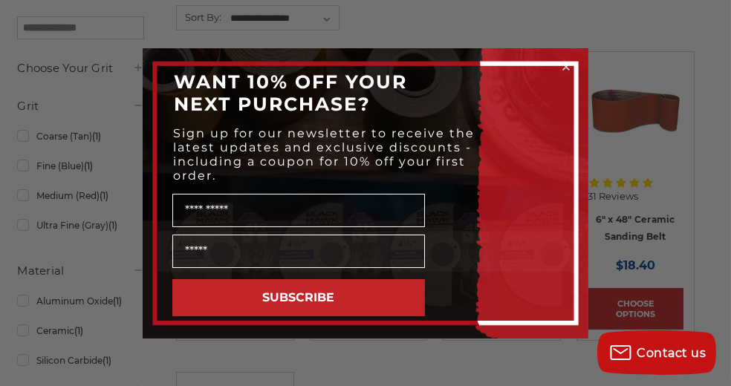
scroll to position [297, 0]
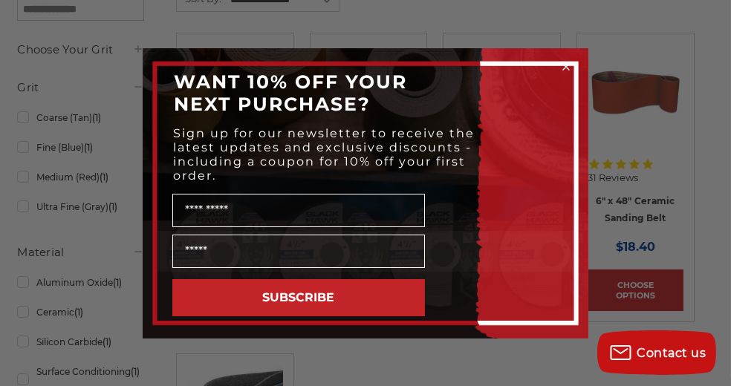
click at [1, 322] on div "Close dialog WANT 10% OFF YOUR NEXT PURCHASE? Sign up for our newsletter to rec…" at bounding box center [365, 193] width 731 height 386
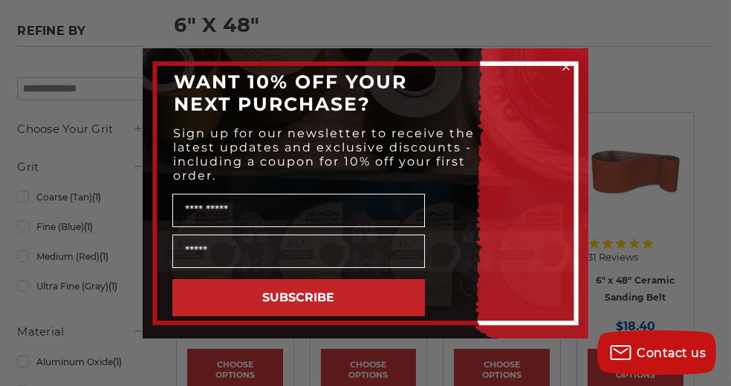
scroll to position [148, 0]
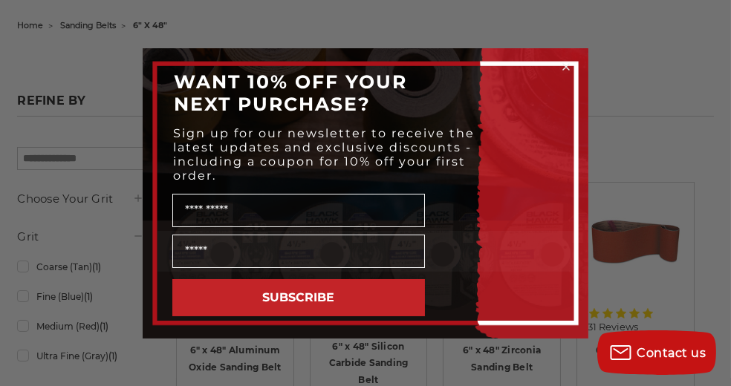
click at [543, 114] on div "WANT 10% OFF YOUR NEXT PURCHASE?" at bounding box center [366, 92] width 416 height 59
click at [521, 22] on div "Close dialog WANT 10% OFF YOUR NEXT PURCHASE? Sign up for our newsletter to rec…" at bounding box center [365, 193] width 731 height 386
click at [566, 68] on circle "Close dialog" at bounding box center [566, 66] width 14 height 14
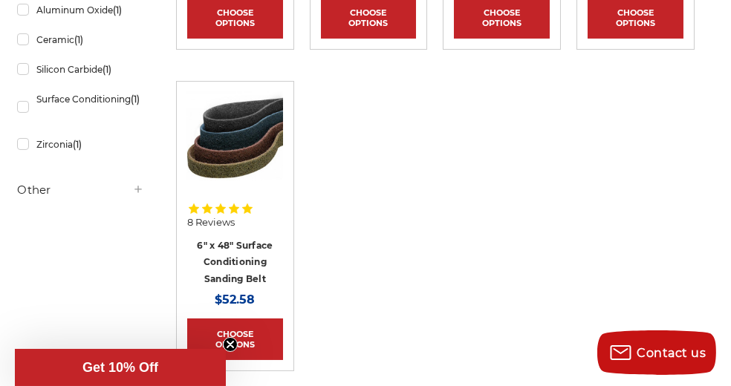
scroll to position [594, 0]
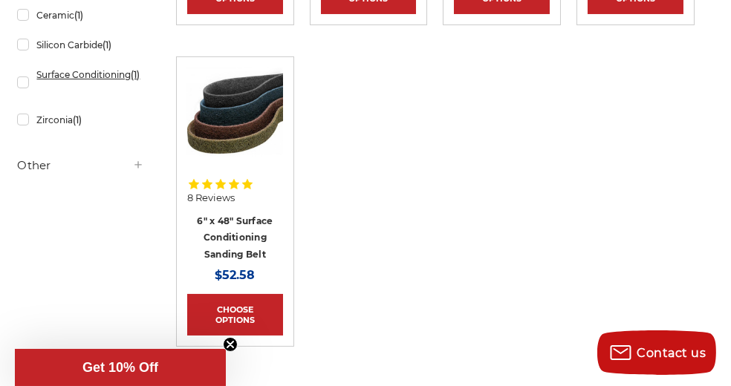
click at [25, 84] on link "Surface Conditioning (1)" at bounding box center [80, 83] width 127 height 42
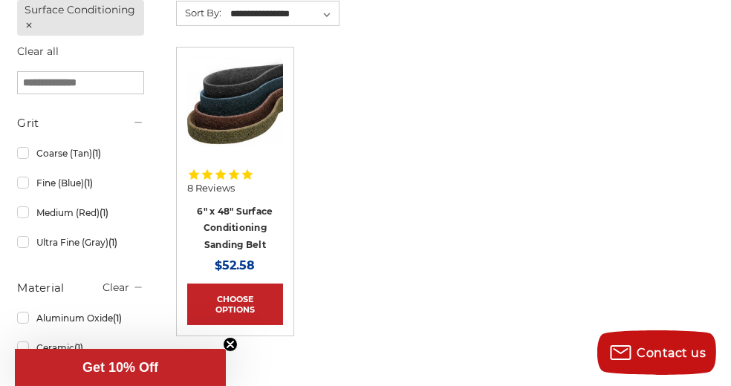
scroll to position [297, 0]
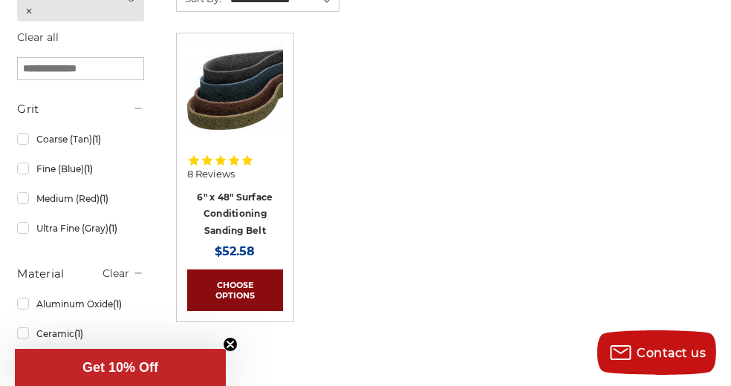
click at [230, 292] on link "Choose Options" at bounding box center [235, 291] width 96 height 42
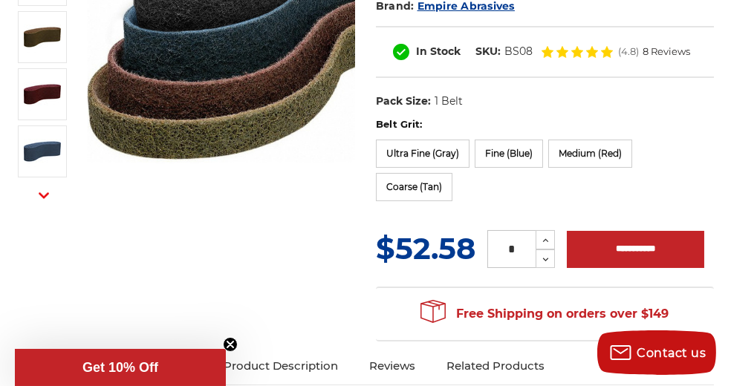
scroll to position [297, 0]
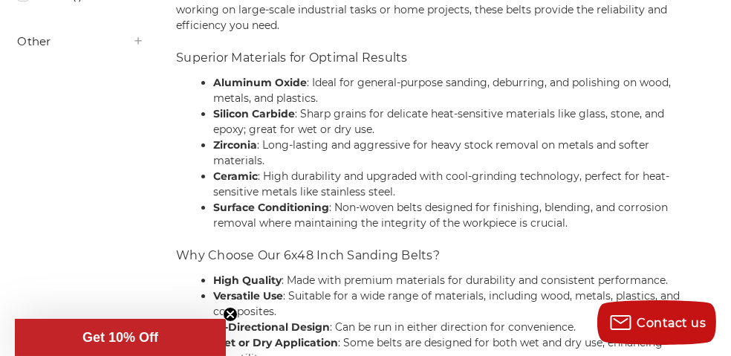
scroll to position [591, 0]
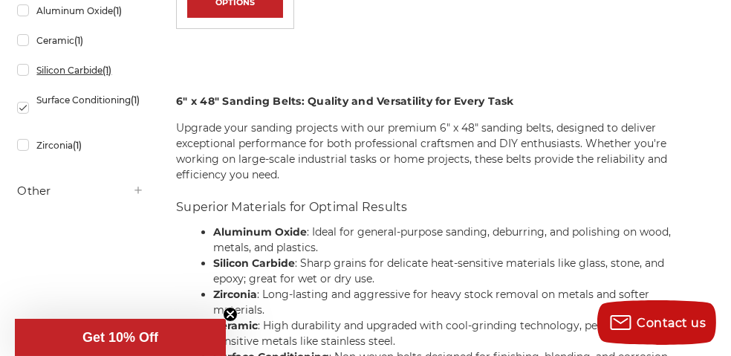
click at [23, 71] on link "Silicon Carbide (1)" at bounding box center [80, 70] width 127 height 26
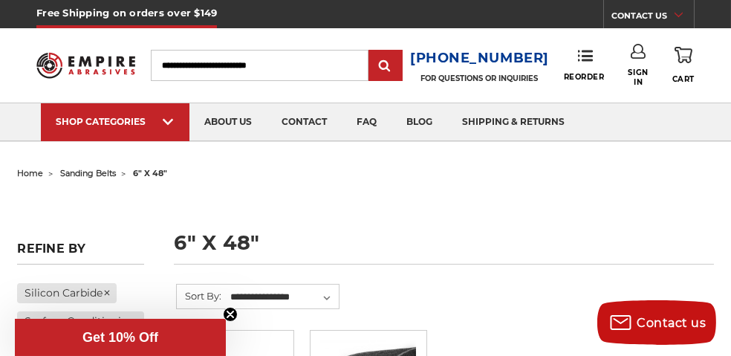
click at [25, 108] on nav "SHOP CATEGORIES sanding belts 3/8" x 13" 1/2" x 18" 1/2" x 24" 1" x 30" 1" x 42…" at bounding box center [365, 121] width 731 height 37
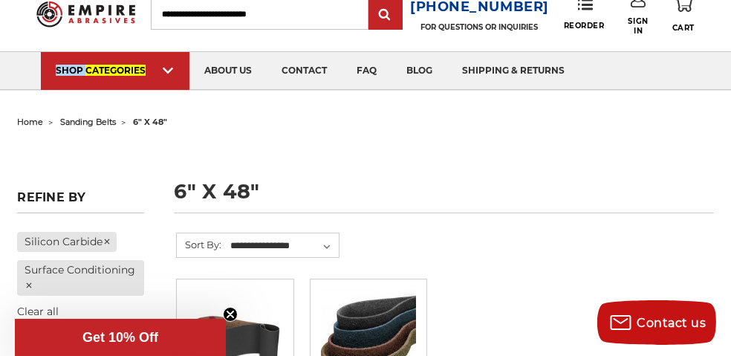
scroll to position [148, 0]
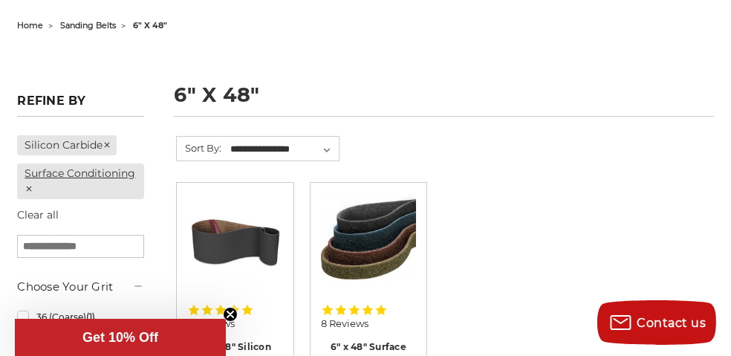
drag, startPoint x: 28, startPoint y: 186, endPoint x: 46, endPoint y: 192, distance: 19.0
click at [27, 186] on icon at bounding box center [29, 188] width 9 height 9
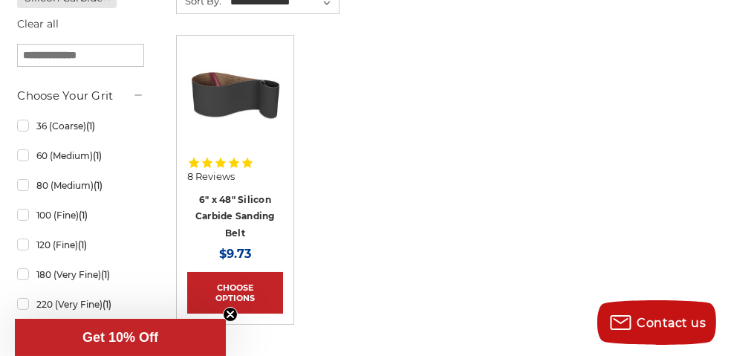
scroll to position [297, 0]
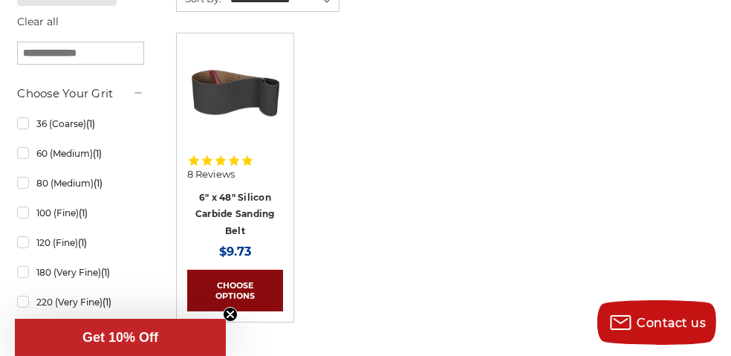
click at [224, 289] on link "Choose Options" at bounding box center [235, 291] width 96 height 42
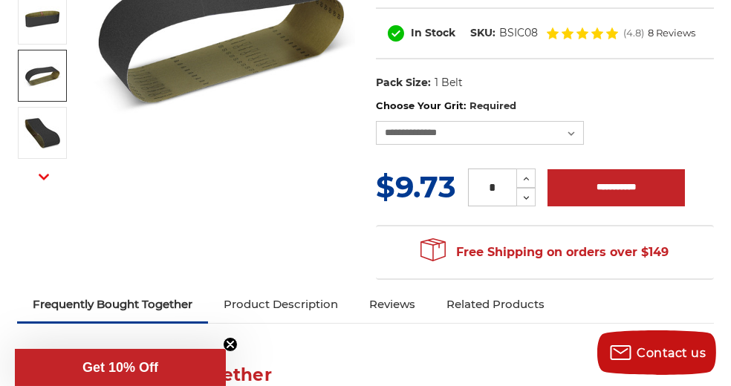
scroll to position [223, 0]
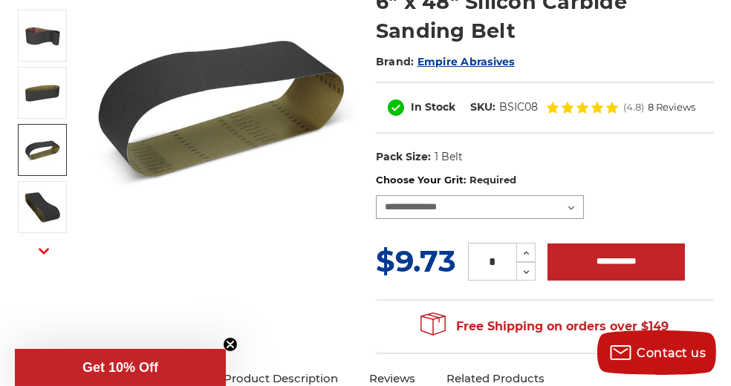
click at [577, 204] on select "**********" at bounding box center [480, 207] width 208 height 24
select select "****"
click at [376, 195] on select "**********" at bounding box center [480, 207] width 208 height 24
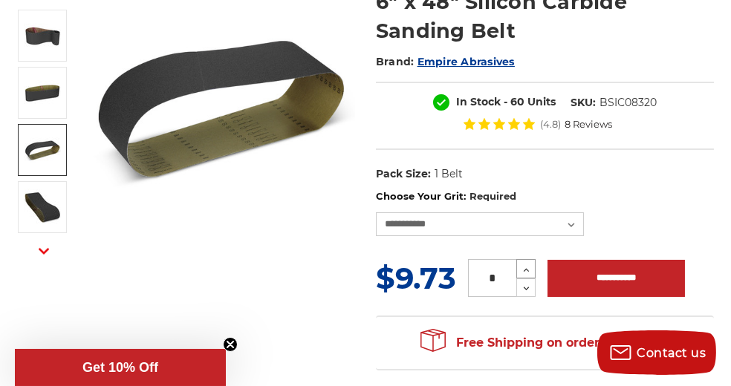
click at [528, 267] on icon at bounding box center [526, 270] width 11 height 13
type input "*"
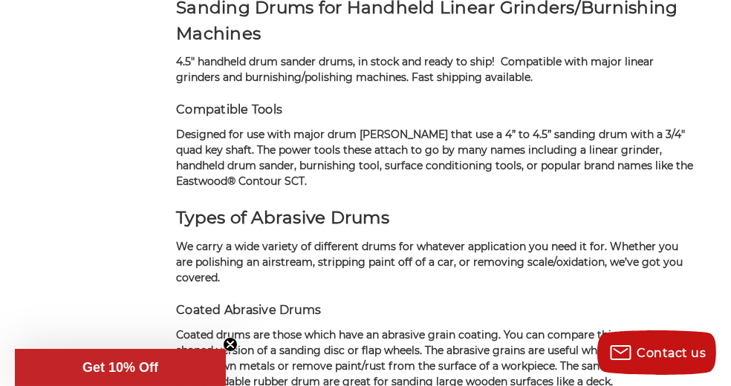
scroll to position [1681, 0]
